Goal: Navigation & Orientation: Find specific page/section

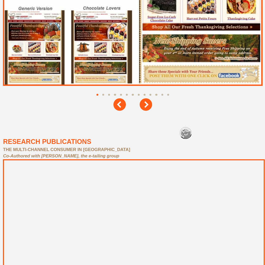
scroll to position [2382, 0]
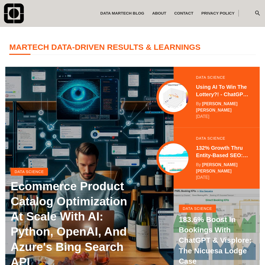
scroll to position [105, 0]
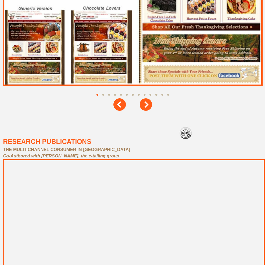
scroll to position [2382, 0]
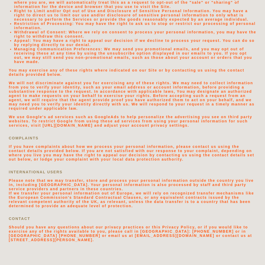
scroll to position [1125, 0]
